Goal: Task Accomplishment & Management: Use online tool/utility

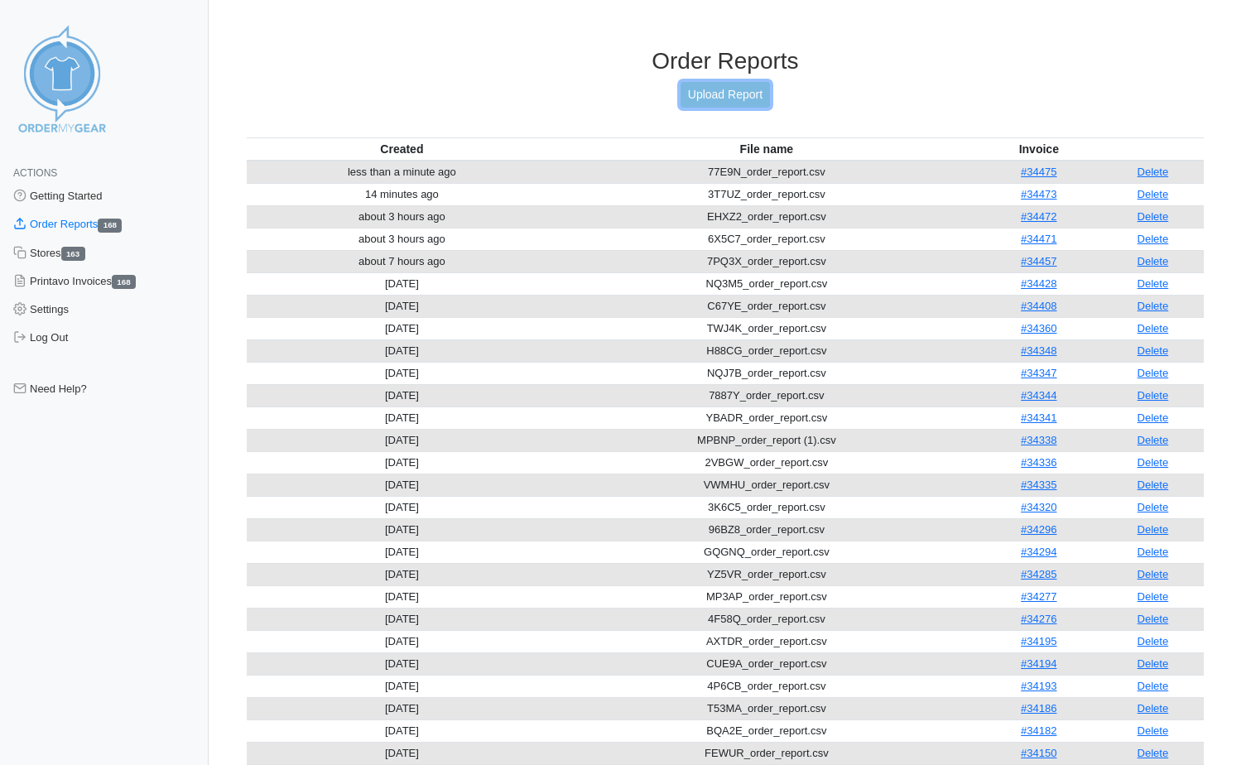
click at [718, 98] on link "Upload Report" at bounding box center [725, 95] width 89 height 26
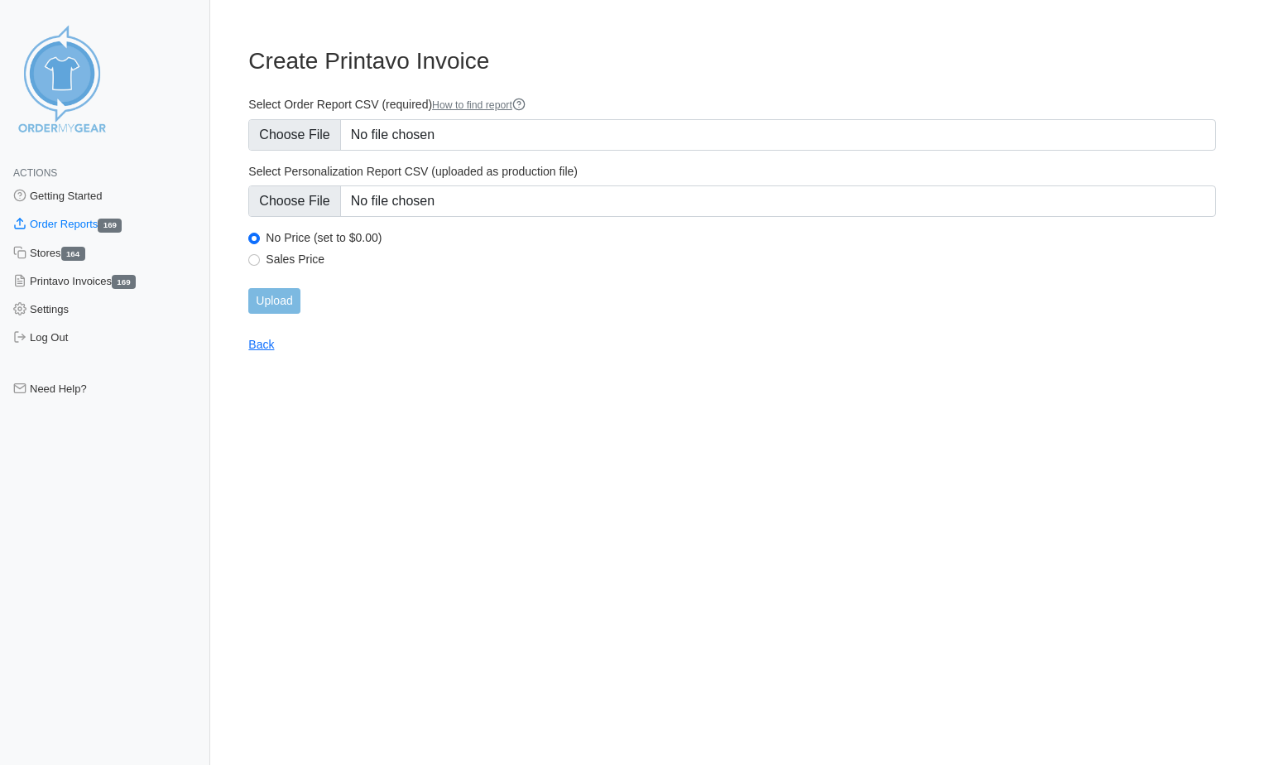
type input "C:\fakepath\23CHC_order_report.csv"
click at [276, 310] on input "Upload" at bounding box center [273, 301] width 51 height 26
